Goal: Task Accomplishment & Management: Manage account settings

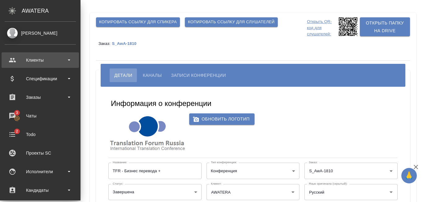
click at [39, 61] on div "Клиенты" at bounding box center [40, 59] width 71 height 9
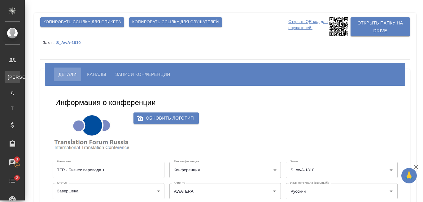
click at [9, 78] on div "Клиенты" at bounding box center [4, 77] width 9 height 6
select select "RU"
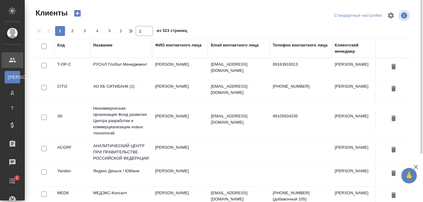
click at [130, 64] on td "РУСАЛ Глобал Менеджмент" at bounding box center [121, 69] width 62 height 22
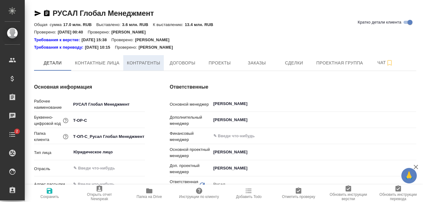
type textarea "x"
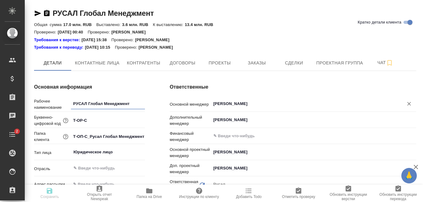
type textarea "x"
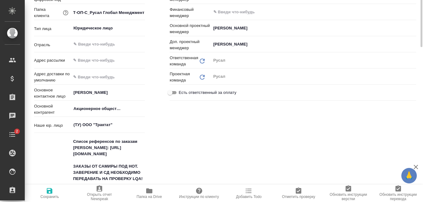
type textarea "x"
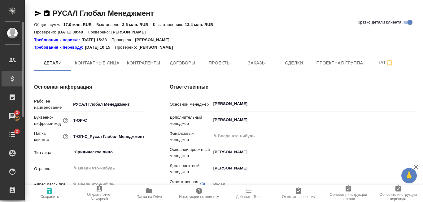
type textarea "x"
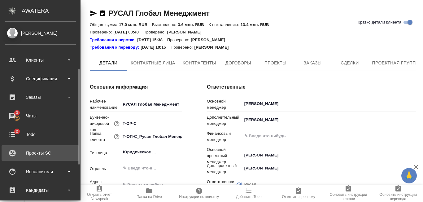
scroll to position [62, 0]
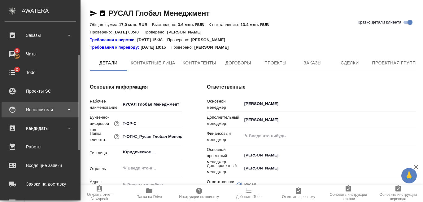
click at [50, 112] on div "Исполнители" at bounding box center [40, 109] width 71 height 9
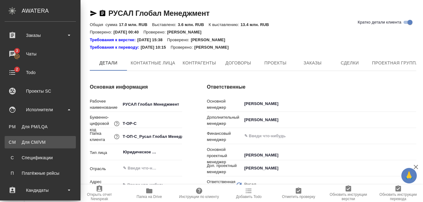
type textarea "x"
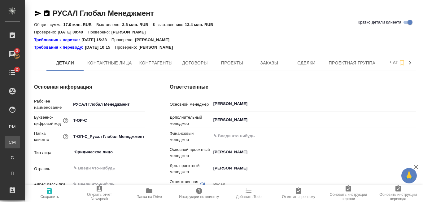
type textarea "x"
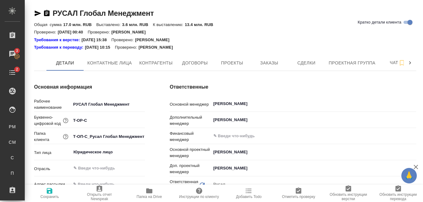
type textarea "x"
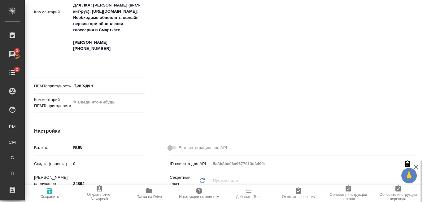
scroll to position [372, 0]
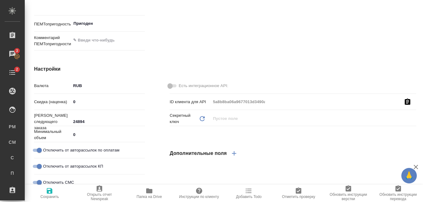
type textarea "x"
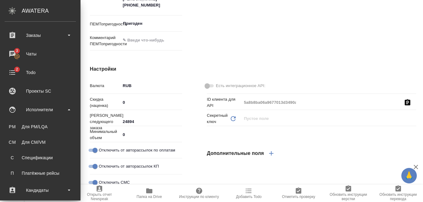
type textarea "x"
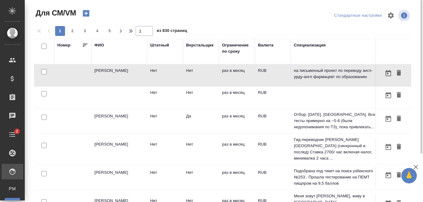
click at [127, 86] on td "Самущенко Леонид" at bounding box center [119, 75] width 56 height 22
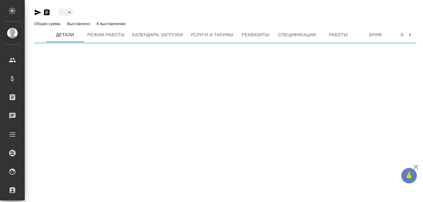
type input "toBeImplemented"
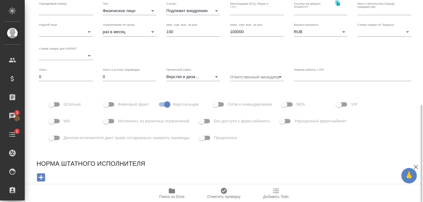
scroll to position [156, 0]
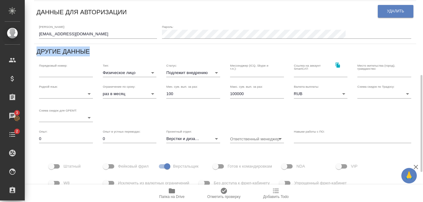
drag, startPoint x: 99, startPoint y: 54, endPoint x: 29, endPoint y: 50, distance: 71.1
click at [29, 50] on div "Самущенко Леонид Подлежит внедрению toBeImplemented Общая сумма 0 Выставлено 0 …" at bounding box center [224, 54] width 399 height 421
click at [100, 57] on div "Другие данные" at bounding box center [225, 52] width 377 height 12
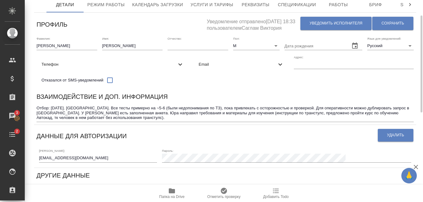
scroll to position [0, 0]
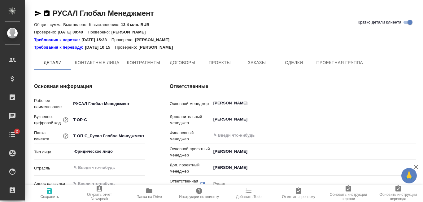
type textarea "x"
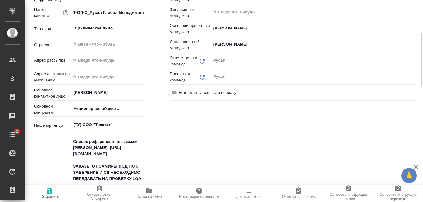
type textarea "x"
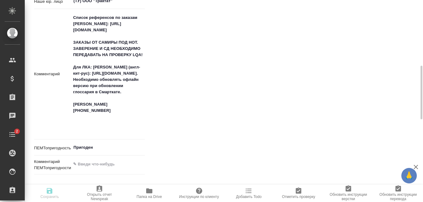
type textarea "x"
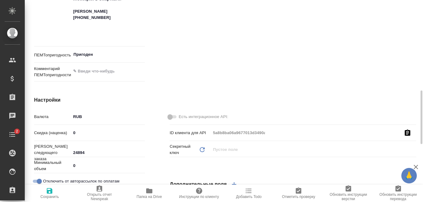
type textarea "x"
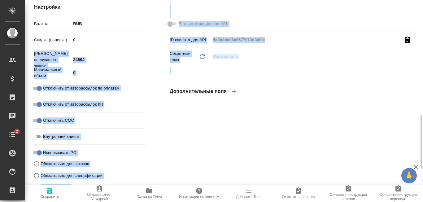
drag, startPoint x: 35, startPoint y: 51, endPoint x: 161, endPoint y: 92, distance: 132.8
click at [161, 92] on div "Настройки Валюта RUB RUB Скидка (наценка) 0 Номер следующего заказа 24894 Миним…" at bounding box center [225, 157] width 407 height 333
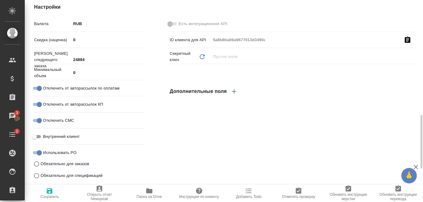
click at [297, 86] on div "Дополнительные поля" at bounding box center [293, 91] width 247 height 15
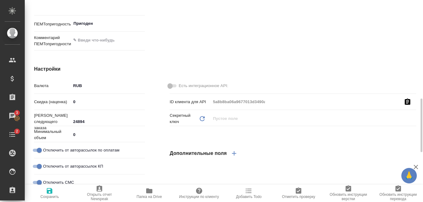
click at [239, 156] on button "button" at bounding box center [234, 153] width 15 height 15
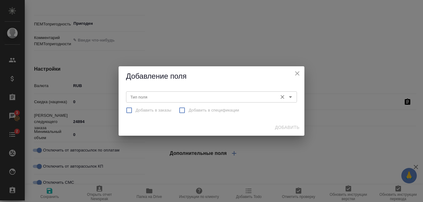
click at [177, 97] on input "Тип поля" at bounding box center [201, 96] width 147 height 7
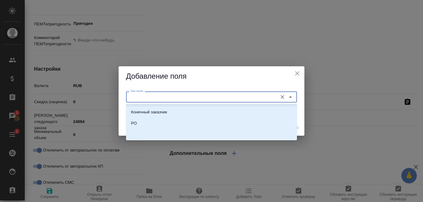
scroll to position [0, 0]
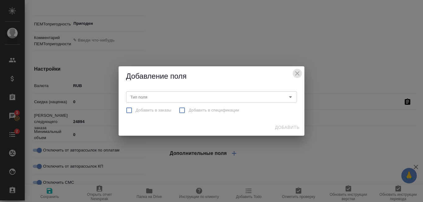
click at [296, 70] on icon "close" at bounding box center [297, 73] width 7 height 7
